Goal: Task Accomplishment & Management: Use online tool/utility

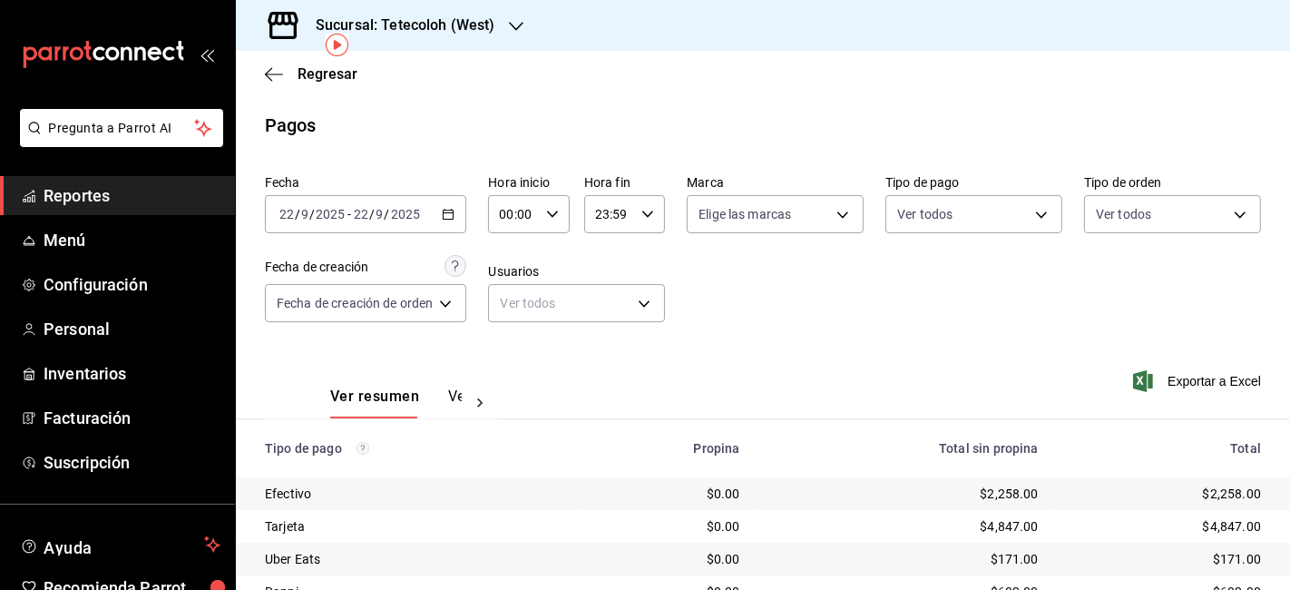
scroll to position [80, 0]
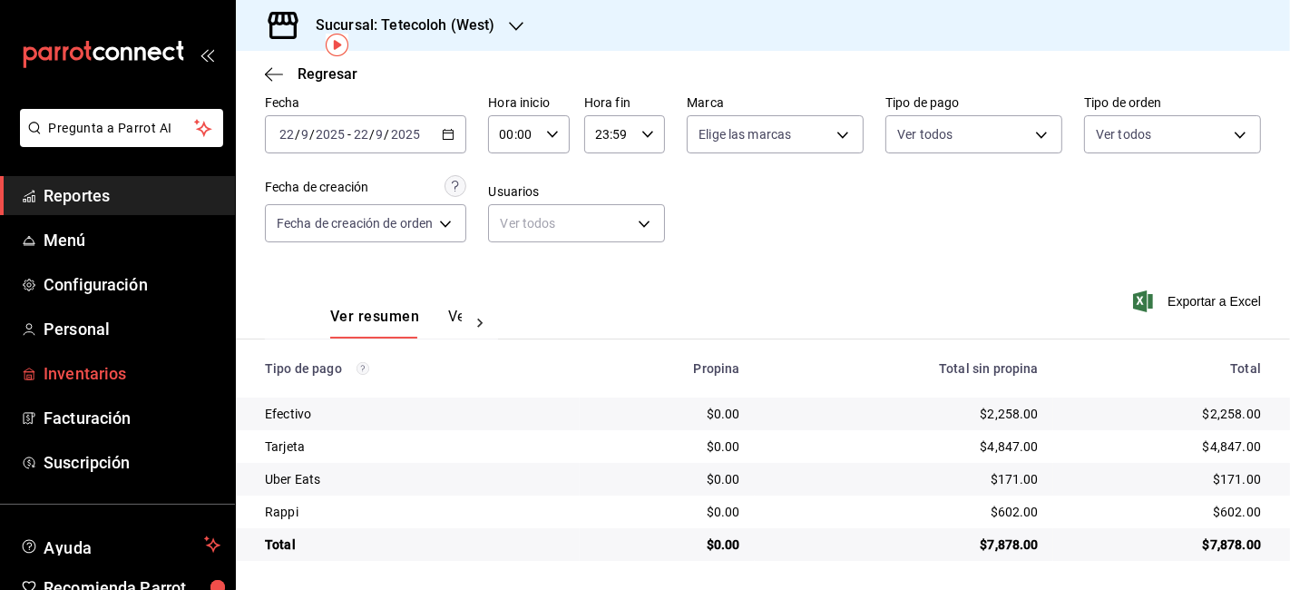
click at [102, 354] on link "Inventarios" at bounding box center [117, 373] width 235 height 39
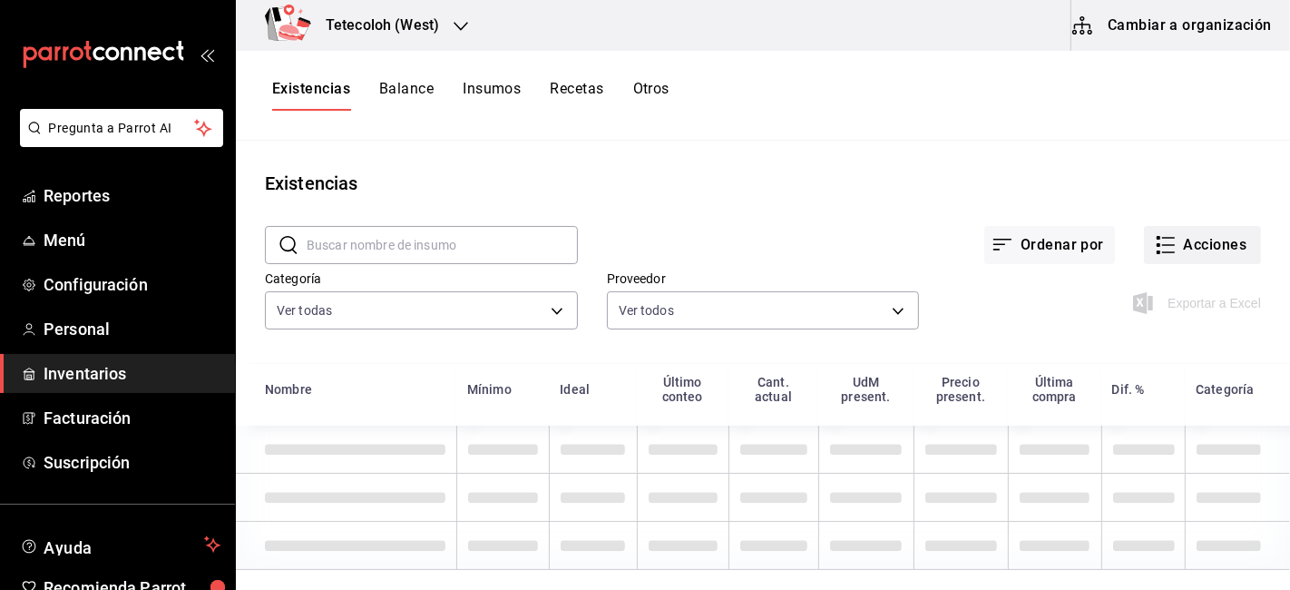
click at [1197, 238] on button "Acciones" at bounding box center [1202, 245] width 117 height 38
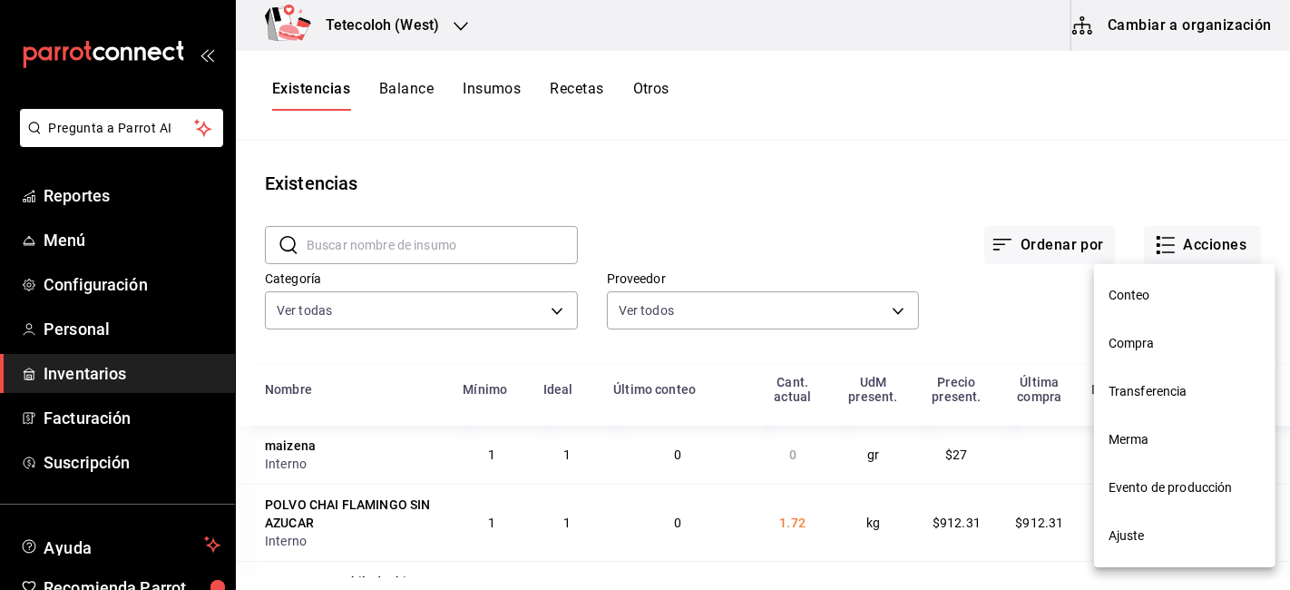
click at [1116, 278] on li "Conteo" at bounding box center [1184, 295] width 181 height 48
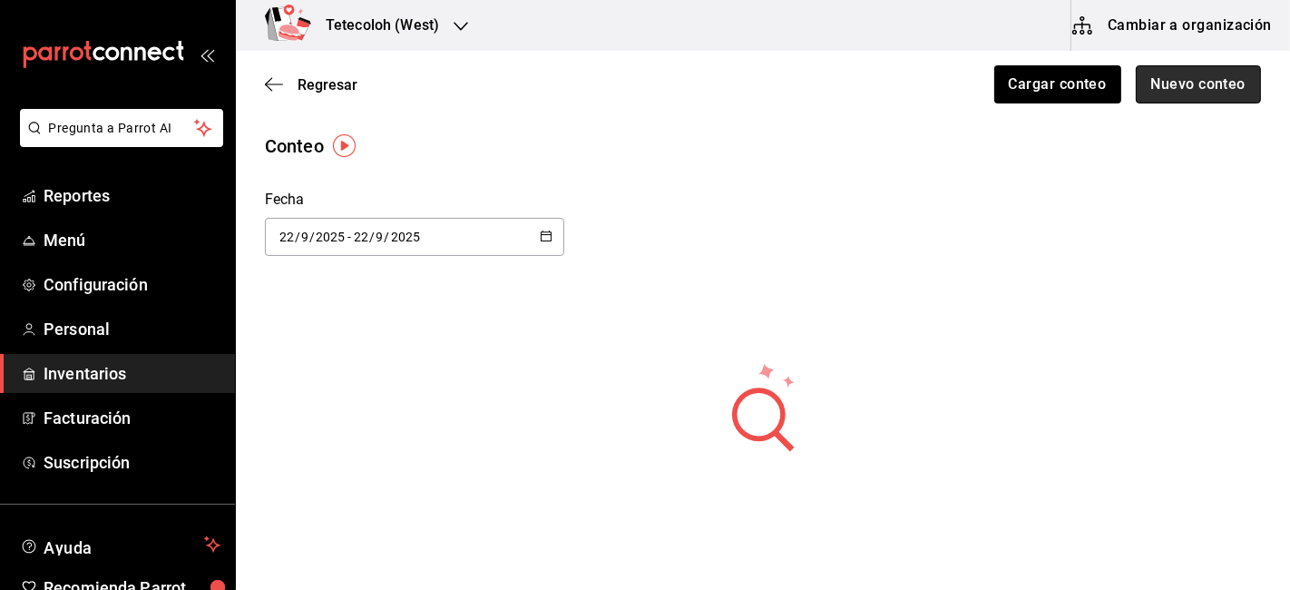
click at [1159, 87] on button "Nuevo conteo" at bounding box center [1198, 84] width 126 height 38
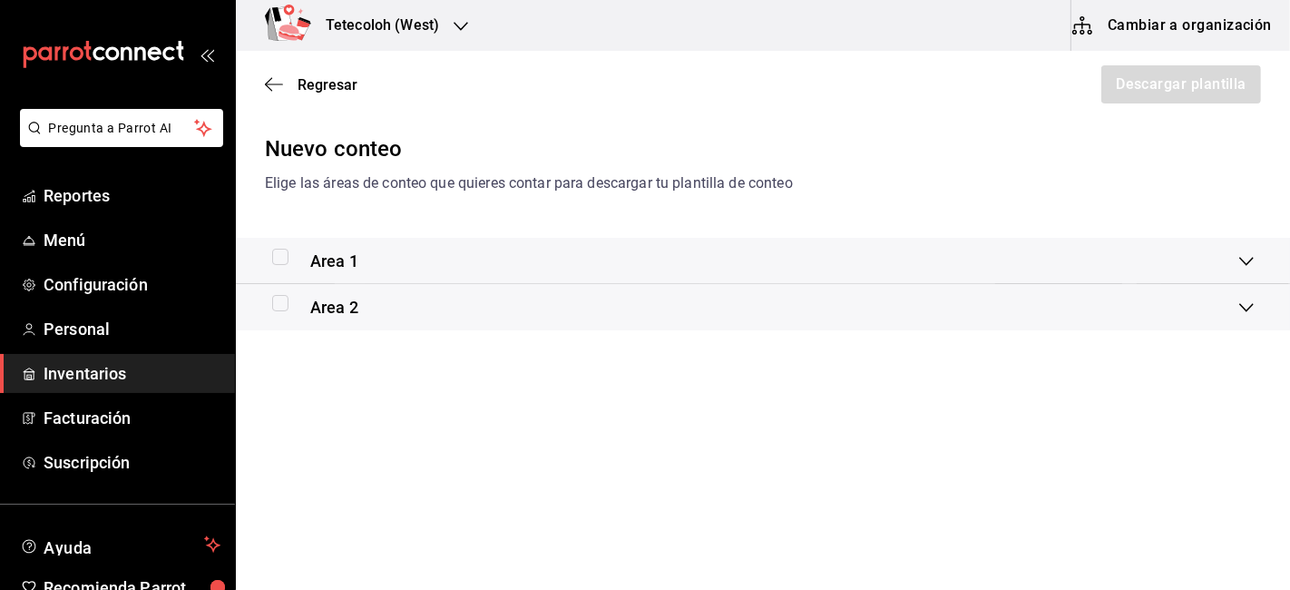
click at [292, 270] on div "Area 1" at bounding box center [315, 261] width 86 height 24
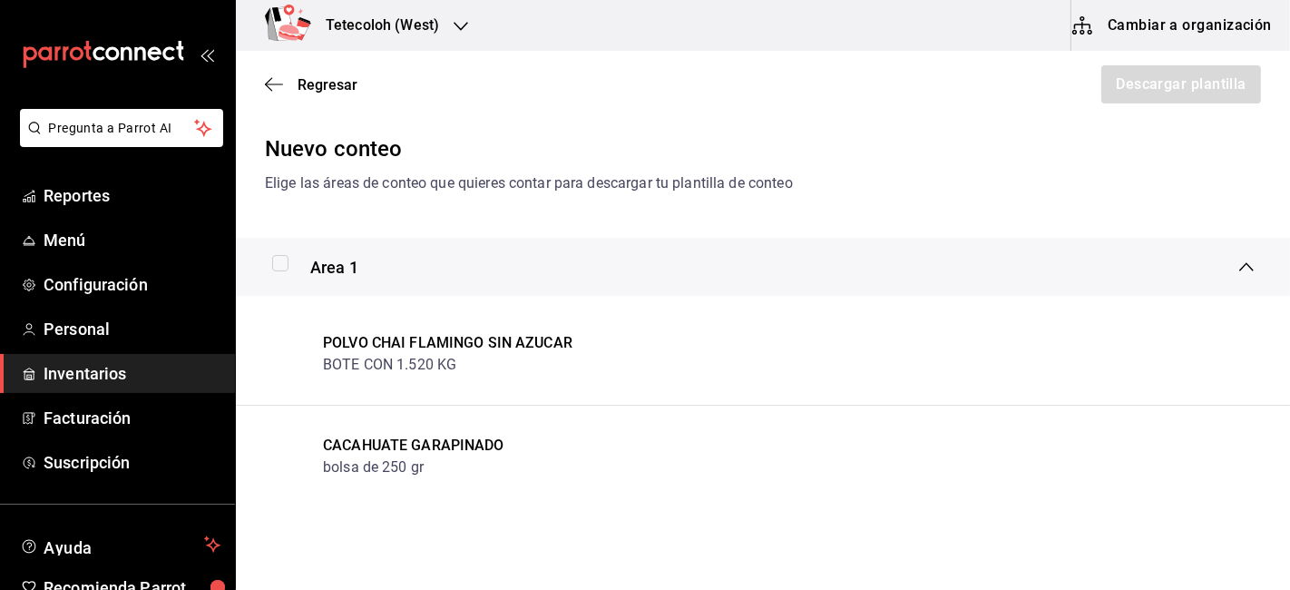
click at [292, 270] on label at bounding box center [284, 263] width 24 height 16
click at [288, 270] on input "checkbox" at bounding box center [280, 263] width 16 height 16
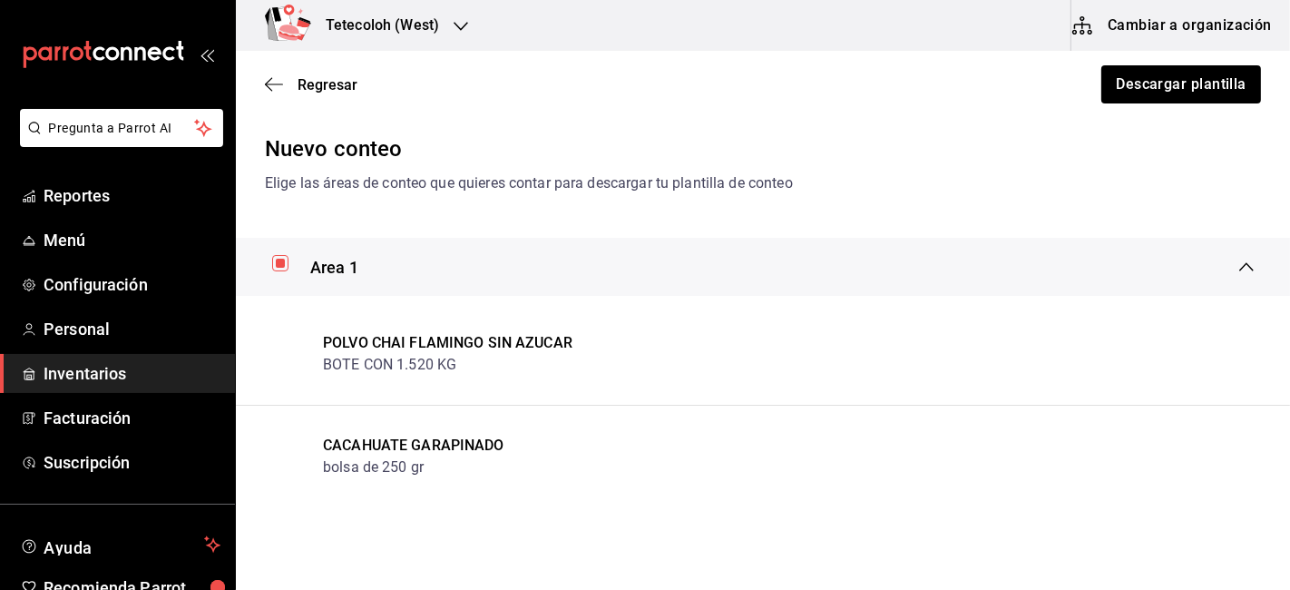
click at [292, 270] on label at bounding box center [284, 263] width 24 height 16
click at [288, 270] on input "checkbox" at bounding box center [280, 263] width 16 height 16
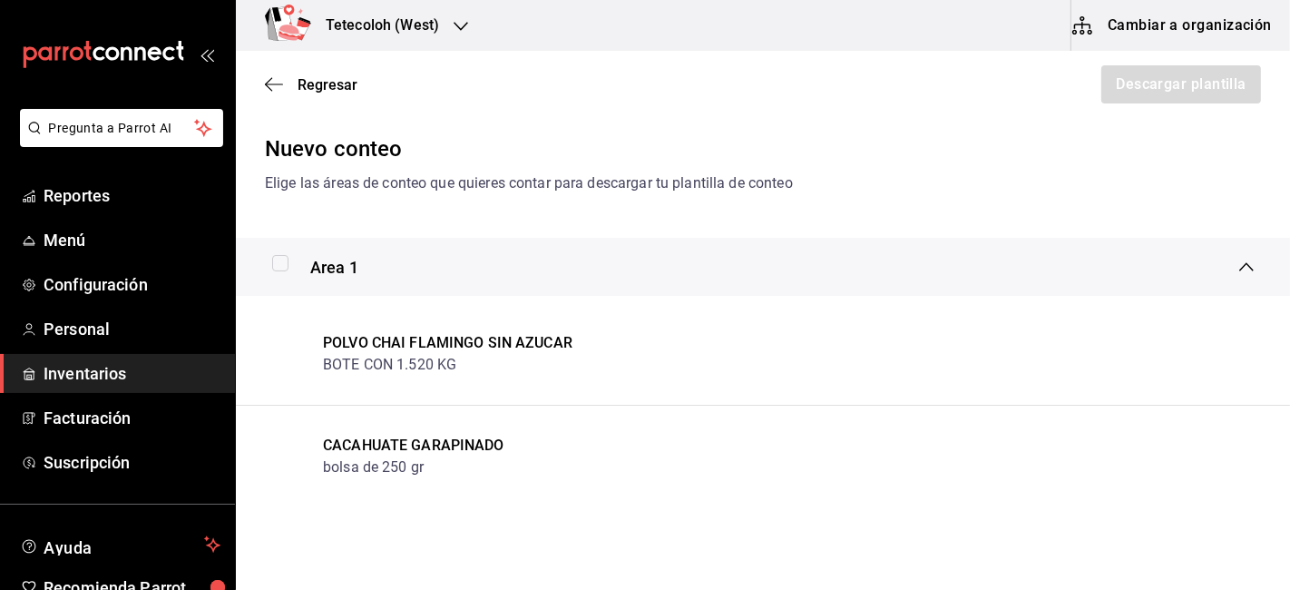
click at [1214, 273] on div "Area 1" at bounding box center [755, 267] width 967 height 24
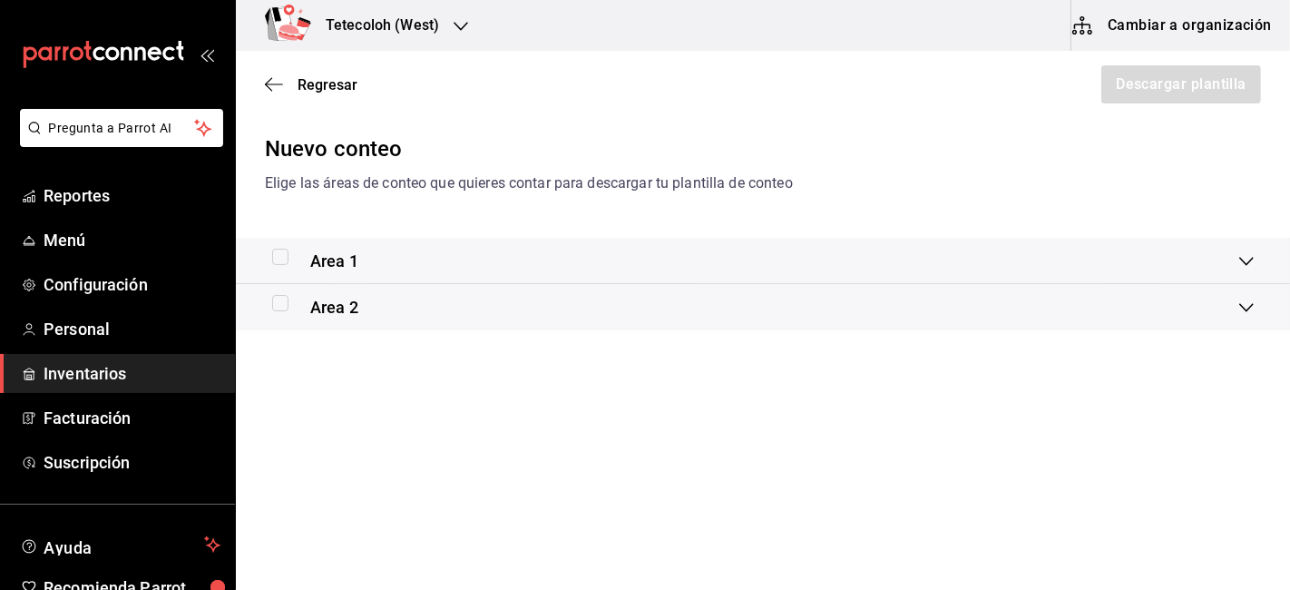
click at [282, 260] on input "checkbox" at bounding box center [280, 257] width 16 height 16
checkbox input "true"
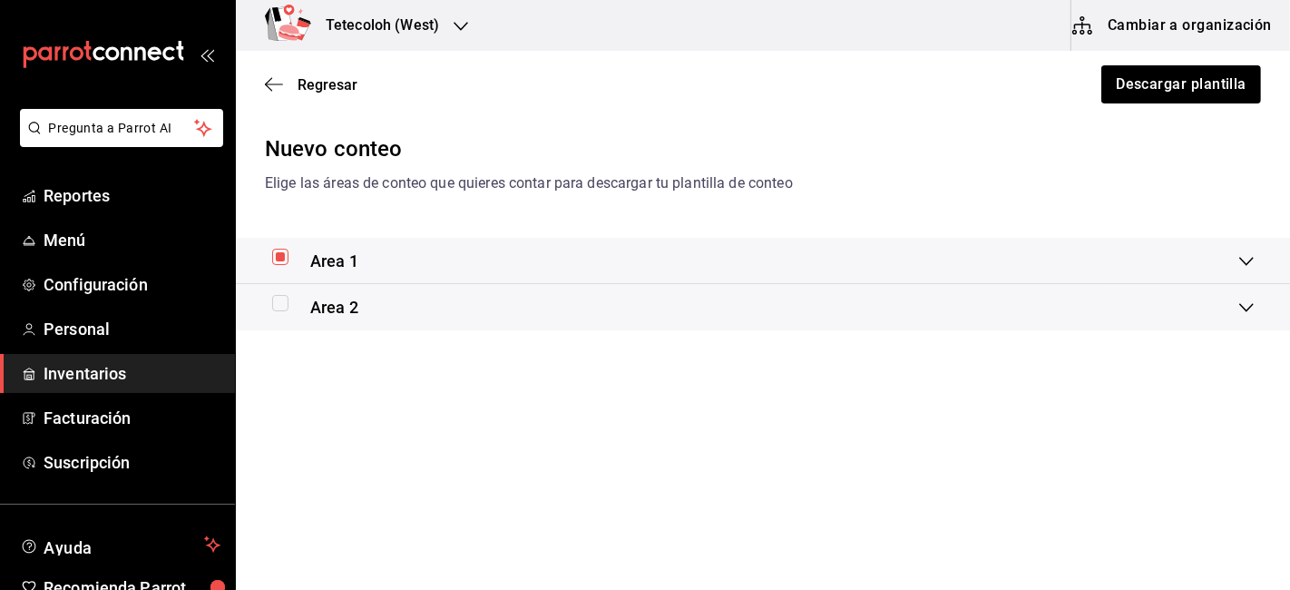
click at [285, 300] on input "checkbox" at bounding box center [280, 303] width 16 height 16
checkbox input "true"
click at [1170, 73] on button "Descargar plantilla" at bounding box center [1179, 84] width 161 height 38
